Goal: Information Seeking & Learning: Find specific fact

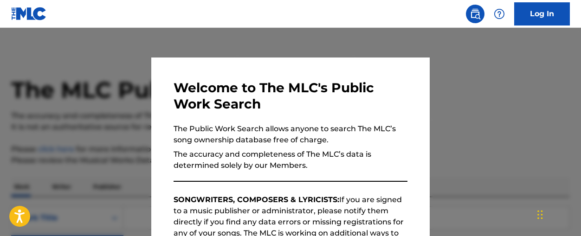
click at [496, 95] on div at bounding box center [290, 146] width 581 height 236
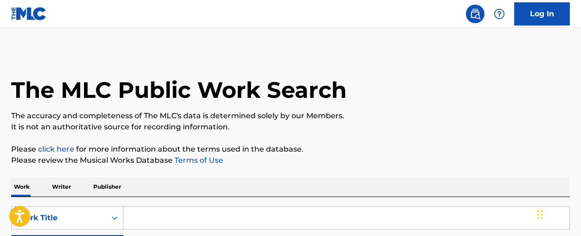
click at [248, 207] on input "Search Form" at bounding box center [346, 218] width 446 height 22
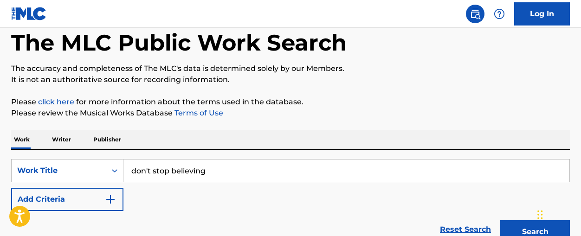
scroll to position [72, 0]
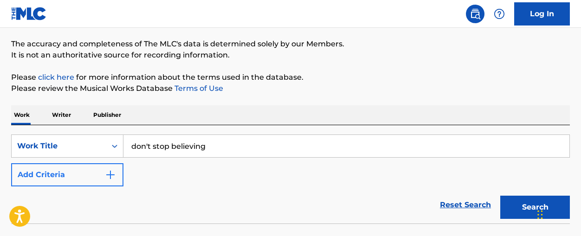
type input "don't stop believing"
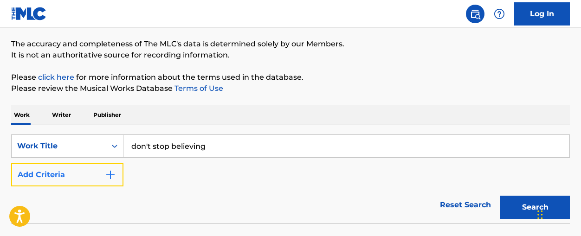
click at [120, 176] on button "Add Criteria" at bounding box center [67, 174] width 112 height 23
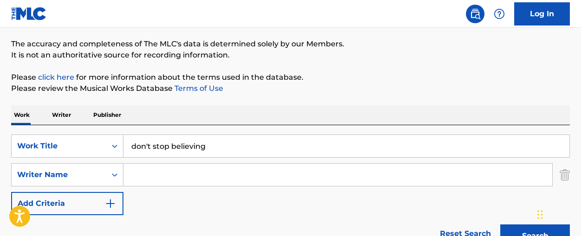
click at [158, 174] on input "Search Form" at bounding box center [337, 175] width 429 height 22
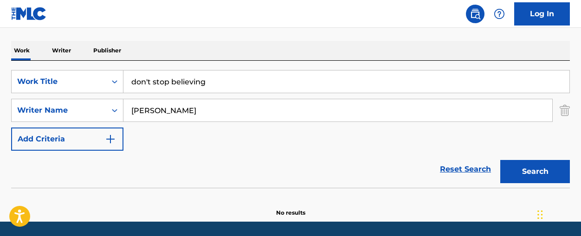
scroll to position [167, 0]
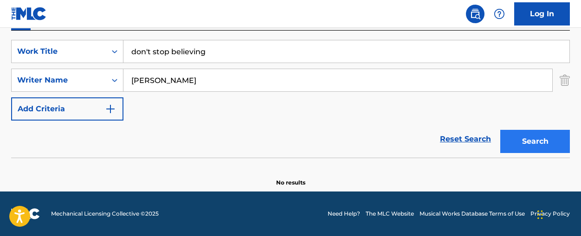
type input "[PERSON_NAME]"
click at [555, 135] on button "Search" at bounding box center [535, 141] width 70 height 23
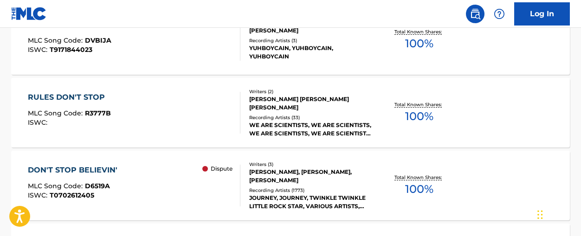
scroll to position [339, 0]
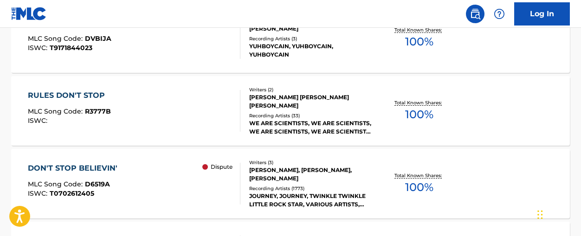
click at [87, 164] on div "DON'T STOP BELIEVIN'" at bounding box center [75, 168] width 94 height 11
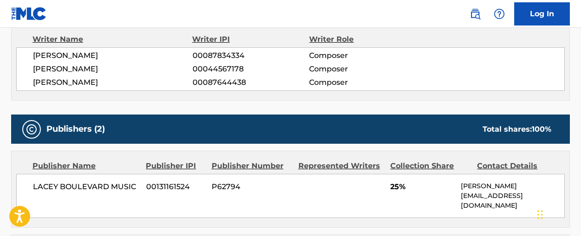
scroll to position [341, 0]
